Goal: Transaction & Acquisition: Purchase product/service

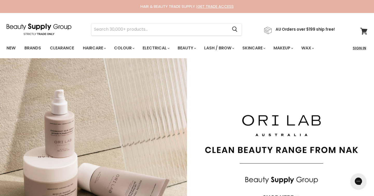
click at [359, 48] on link "Sign In" at bounding box center [360, 48] width 20 height 11
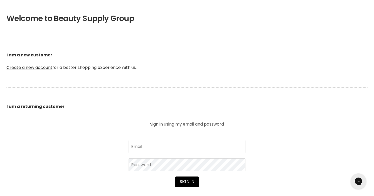
scroll to position [102, 0]
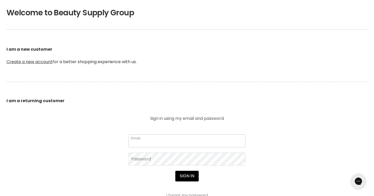
click at [151, 143] on input "Email" at bounding box center [187, 140] width 117 height 13
click at [153, 159] on div at bounding box center [187, 98] width 374 height 196
click at [180, 139] on input "nat.sorrini@gmail.com" at bounding box center [187, 140] width 117 height 13
type input "natsorrini.beauty@gmail.com"
click at [172, 143] on input "natsorrini.beauty@gmail.com" at bounding box center [187, 140] width 117 height 13
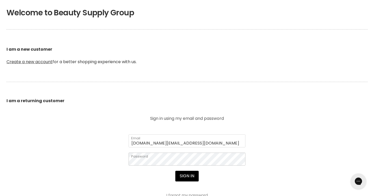
scroll to position [154, 0]
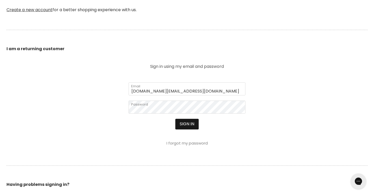
click at [188, 124] on button "Sign in" at bounding box center [186, 124] width 23 height 10
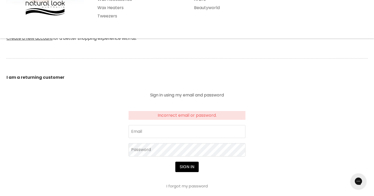
scroll to position [137, 0]
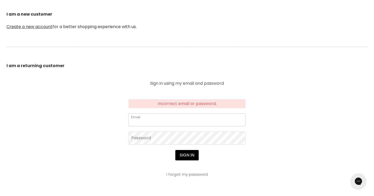
click at [152, 119] on input "Email" at bounding box center [187, 119] width 117 height 13
click at [171, 121] on input "Email" at bounding box center [187, 119] width 117 height 13
type input "natsorrini.beauty@gmail.com"
click at [180, 175] on link "I forgot my password" at bounding box center [187, 173] width 41 height 5
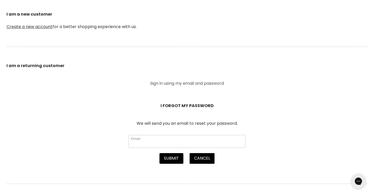
click at [150, 141] on input "Email" at bounding box center [187, 141] width 117 height 13
type input "natsorrini.beauty@gmail.com"
click at [173, 157] on button "Submit" at bounding box center [172, 158] width 24 height 10
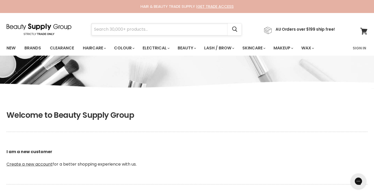
click at [134, 31] on input "Search" at bounding box center [159, 29] width 136 height 12
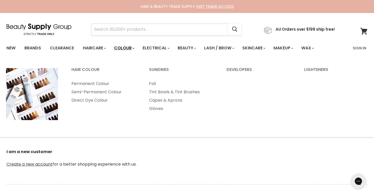
paste input "Disposable Massage Table Sheets"
type input "Disposable Massage Table Sheets"
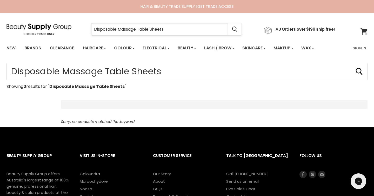
click at [130, 29] on input "Disposable Massage Table Sheets" at bounding box center [159, 29] width 136 height 12
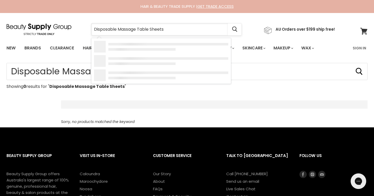
click at [130, 29] on input "Disposable Massage Table Sheets" at bounding box center [159, 29] width 136 height 12
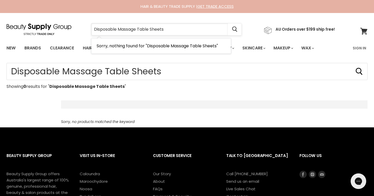
type input "Disposable Table Sheets"
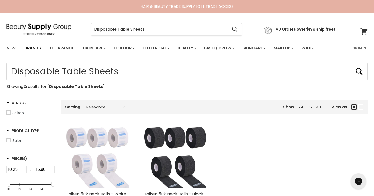
click at [35, 48] on link "Brands" at bounding box center [33, 48] width 24 height 11
